Goal: Check status: Check status

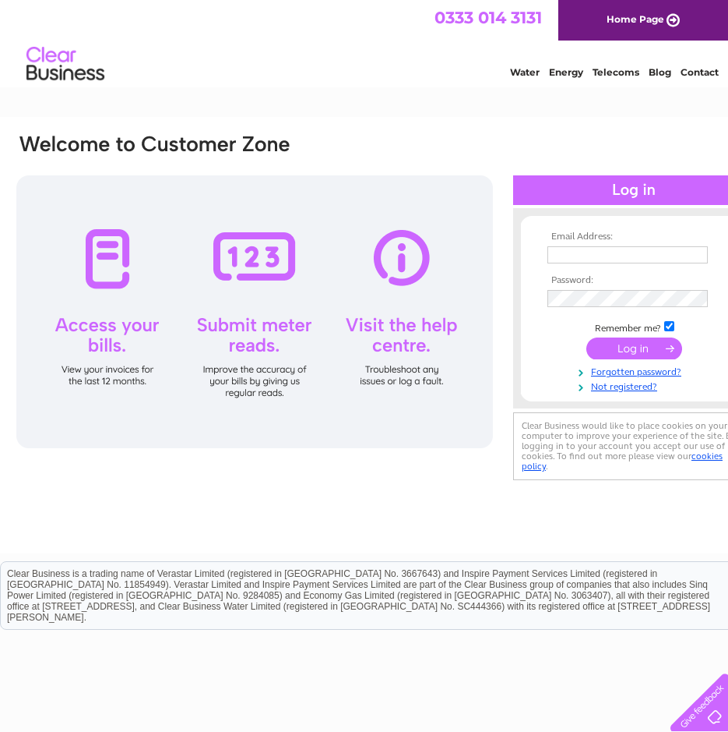
type input "lcdtadmin@lanark.co.uk"
click at [622, 348] on input "submit" at bounding box center [635, 348] width 96 height 22
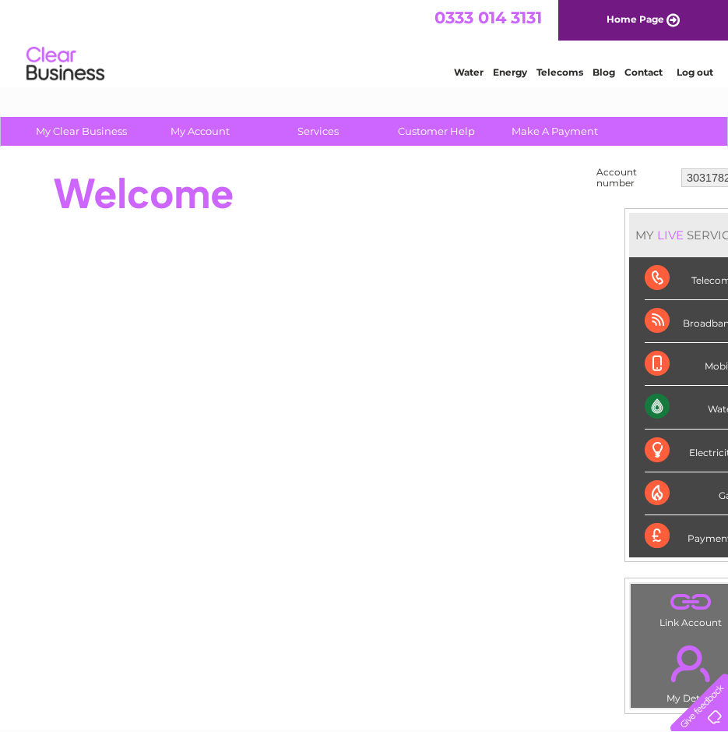
scroll to position [0, 43]
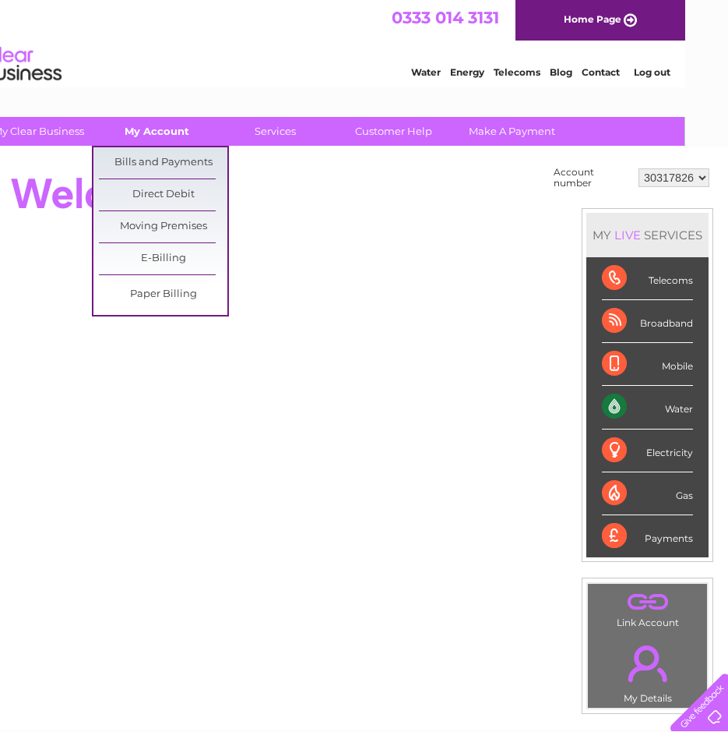
click at [161, 129] on link "My Account" at bounding box center [157, 131] width 129 height 29
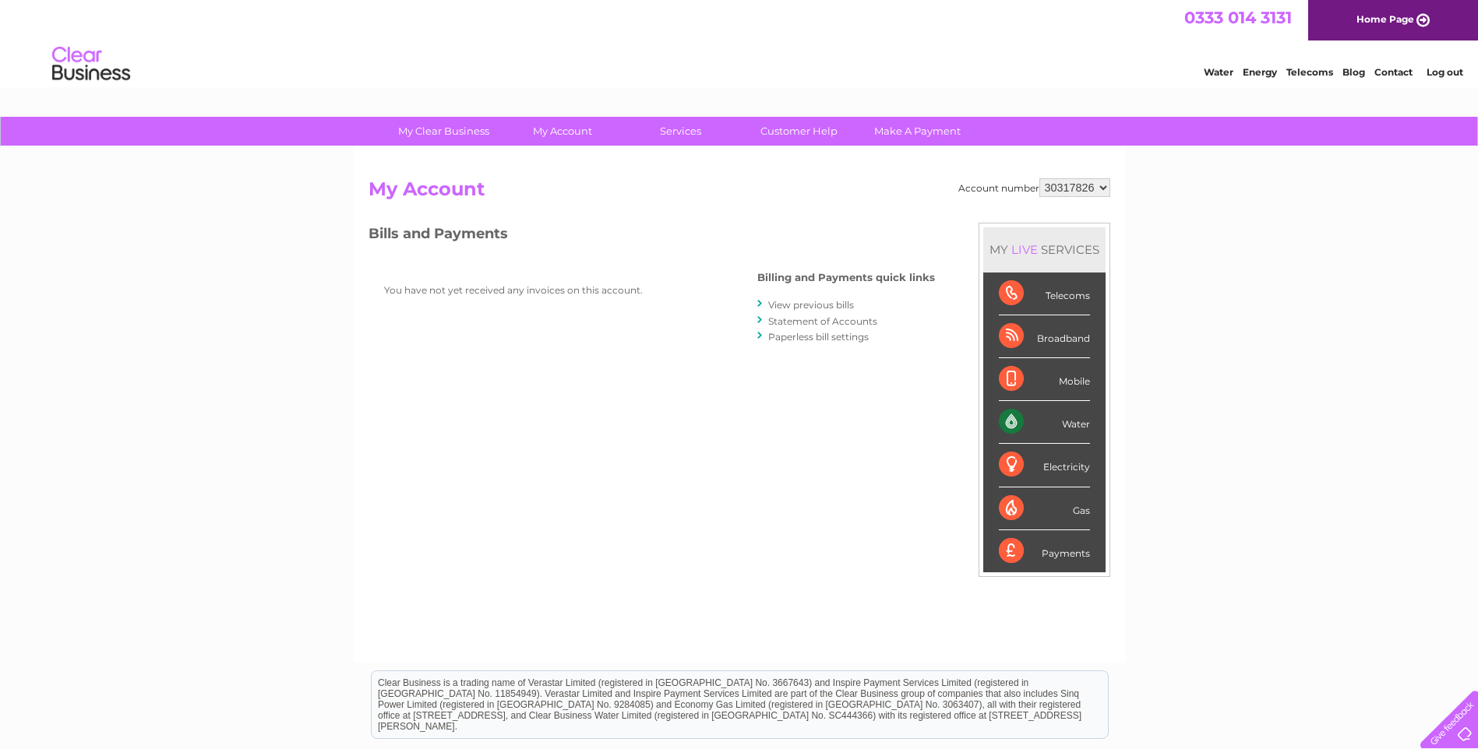
click at [728, 425] on div "Water" at bounding box center [1044, 422] width 91 height 43
click at [728, 422] on div "Water" at bounding box center [1044, 422] width 91 height 43
click at [728, 373] on div "Mobile" at bounding box center [1044, 379] width 91 height 43
click at [728, 249] on div "LIVE" at bounding box center [1024, 249] width 33 height 15
click at [728, 423] on div "Water" at bounding box center [1044, 422] width 91 height 43
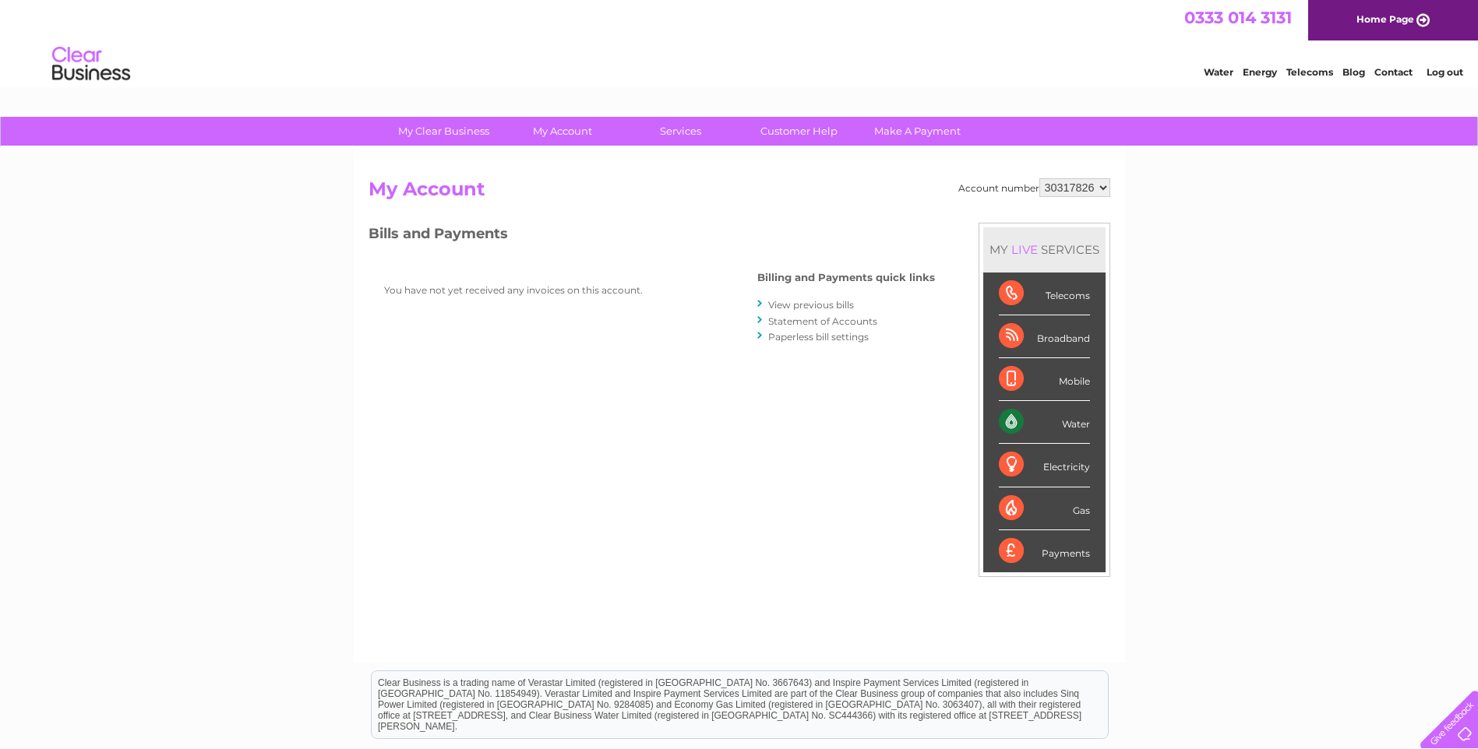
click at [728, 424] on div "Water" at bounding box center [1044, 422] width 91 height 43
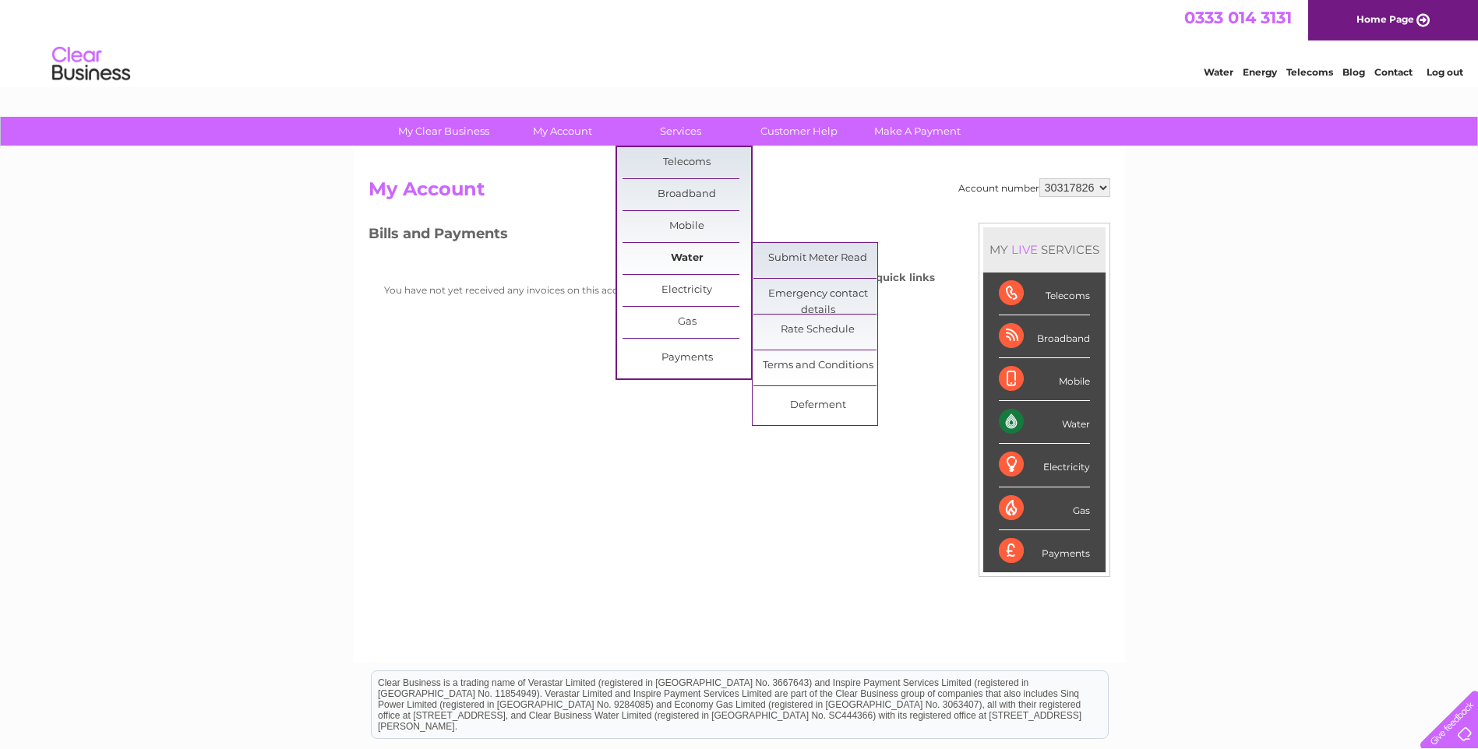
click at [680, 251] on link "Water" at bounding box center [686, 258] width 129 height 31
click at [700, 255] on link "Water" at bounding box center [686, 258] width 129 height 31
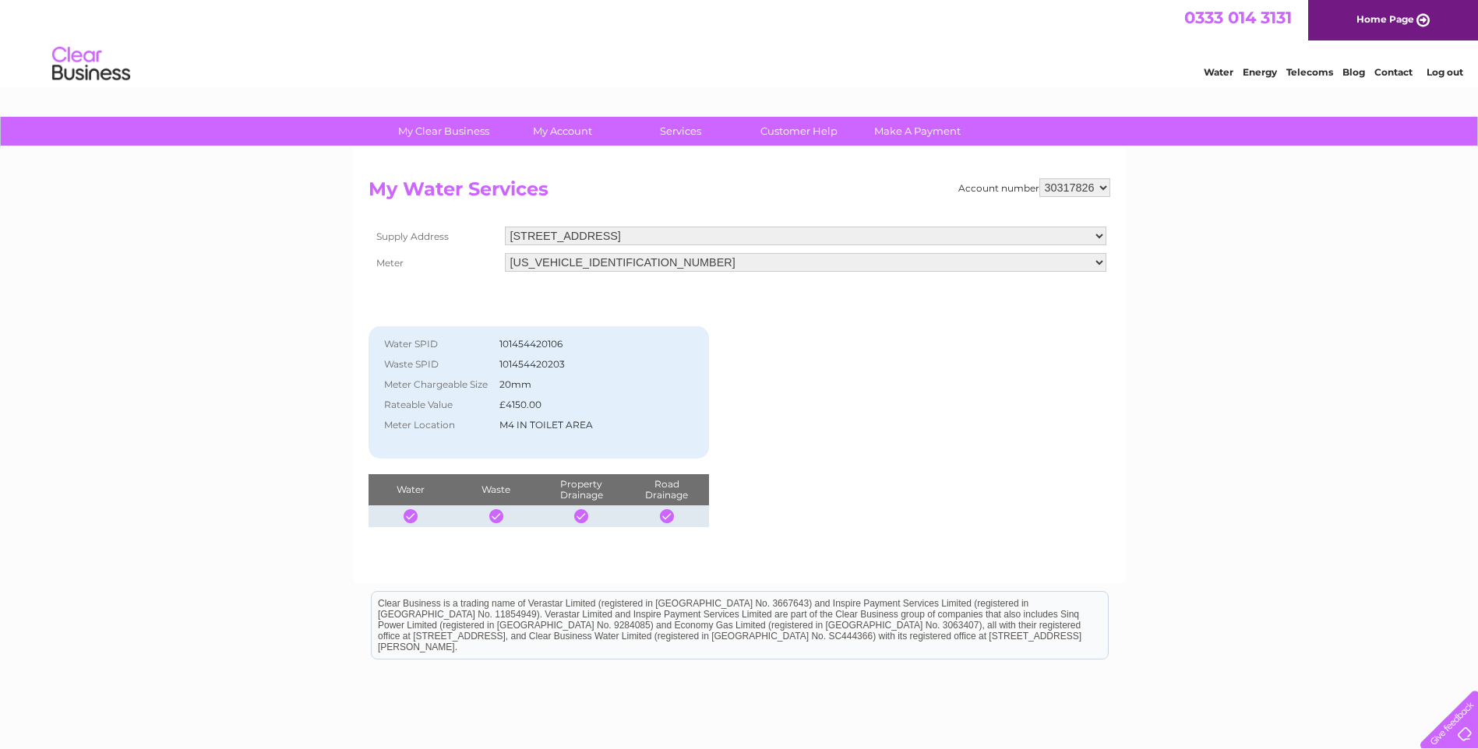
click at [838, 236] on select "40 Bloomgate, Lanark, Lanarkshire, ML11 9ET" at bounding box center [805, 236] width 601 height 19
click at [832, 245] on select "40 Bloomgate, Lanark, Lanarkshire, ML11 9ET" at bounding box center [805, 237] width 601 height 20
click at [808, 265] on select "06ELSTER16T095693 08ELSTER-X16T095574" at bounding box center [805, 264] width 601 height 19
click at [505, 253] on select "06ELSTER16T095693 08ELSTER-X16T095574" at bounding box center [805, 263] width 601 height 20
click at [794, 227] on select "[STREET_ADDRESS]" at bounding box center [805, 237] width 601 height 20
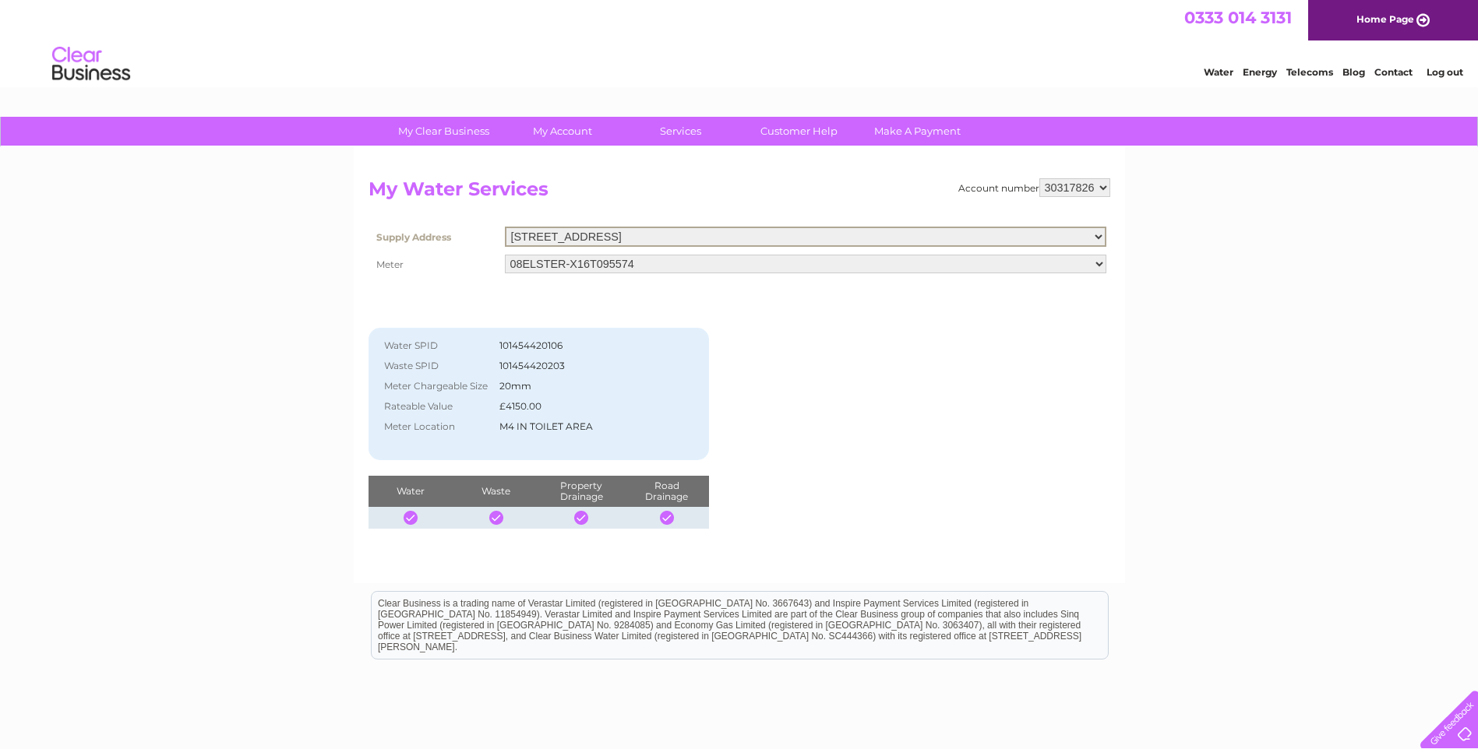
click at [794, 230] on select "[STREET_ADDRESS]" at bounding box center [805, 237] width 601 height 20
drag, startPoint x: 780, startPoint y: 263, endPoint x: 771, endPoint y: 276, distance: 15.1
click at [780, 263] on select "06ELSTER16T095693 08ELSTER-X16T095574" at bounding box center [805, 263] width 601 height 20
select select "415518"
click at [505, 253] on select "06ELSTER16T095693 08ELSTER-X16T095574" at bounding box center [805, 263] width 601 height 20
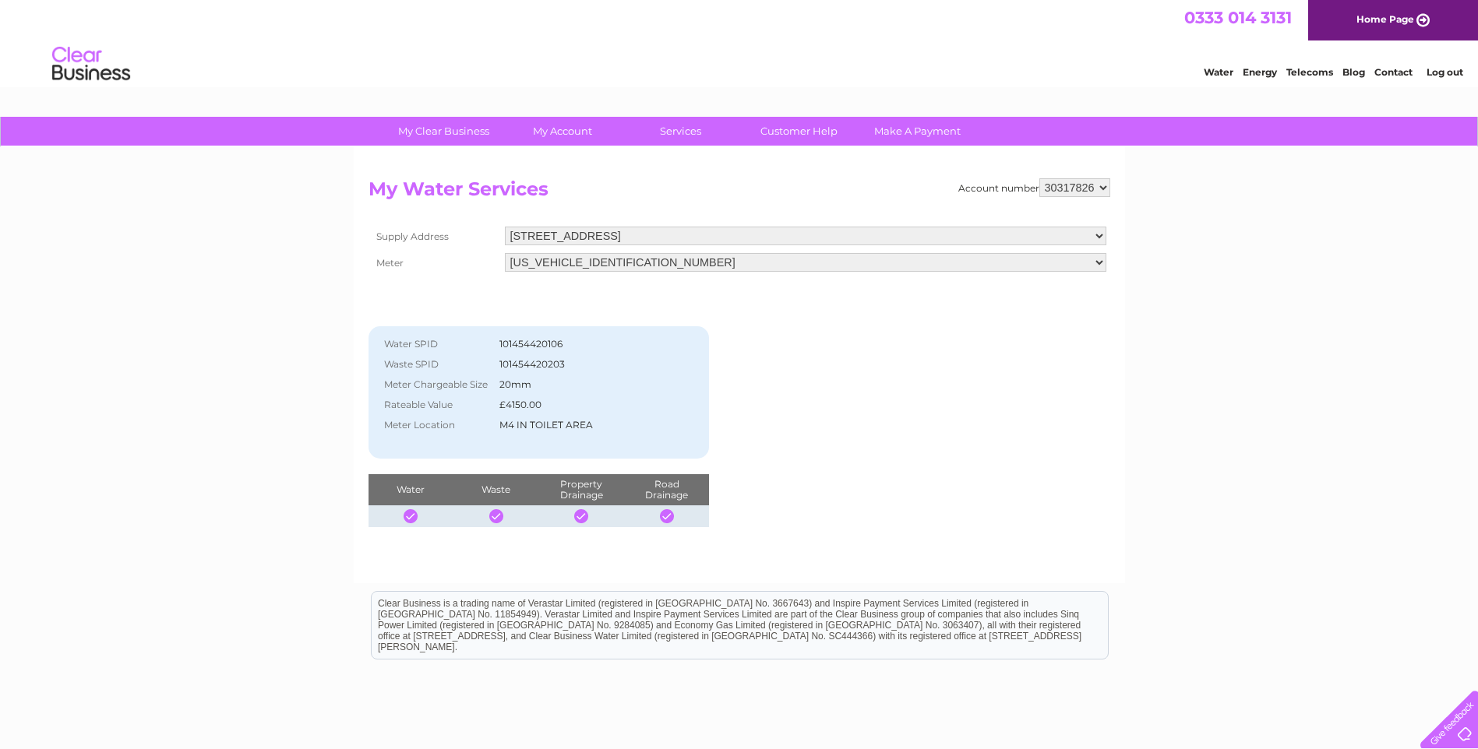
click at [788, 439] on div "Account number 30317826 My Water Services Supply Address [STREET_ADDRESS] Meter…" at bounding box center [740, 352] width 742 height 349
